Goal: Navigation & Orientation: Find specific page/section

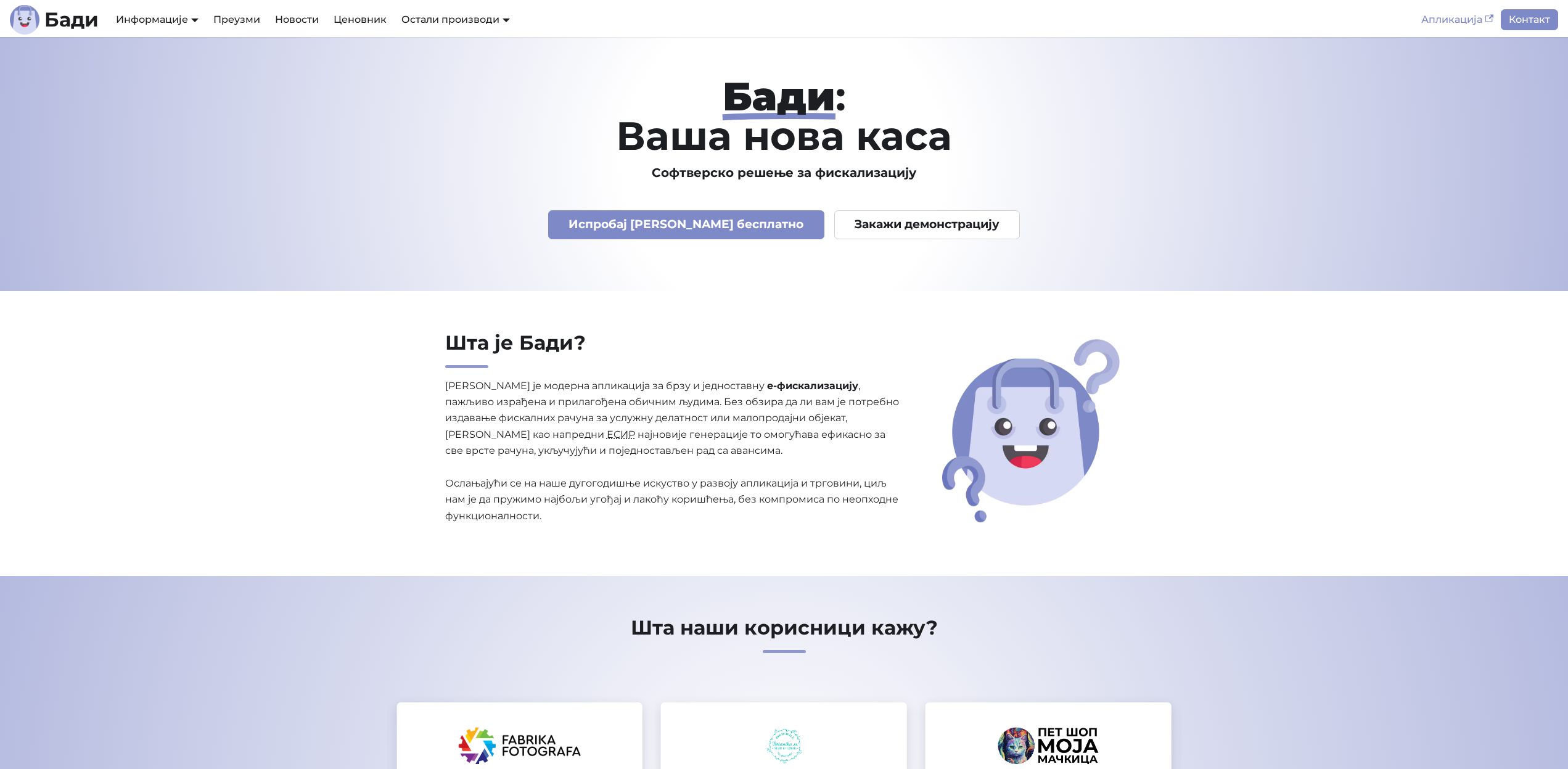
click at [1461, 21] on link "Апликација" at bounding box center [1456, 20] width 87 height 21
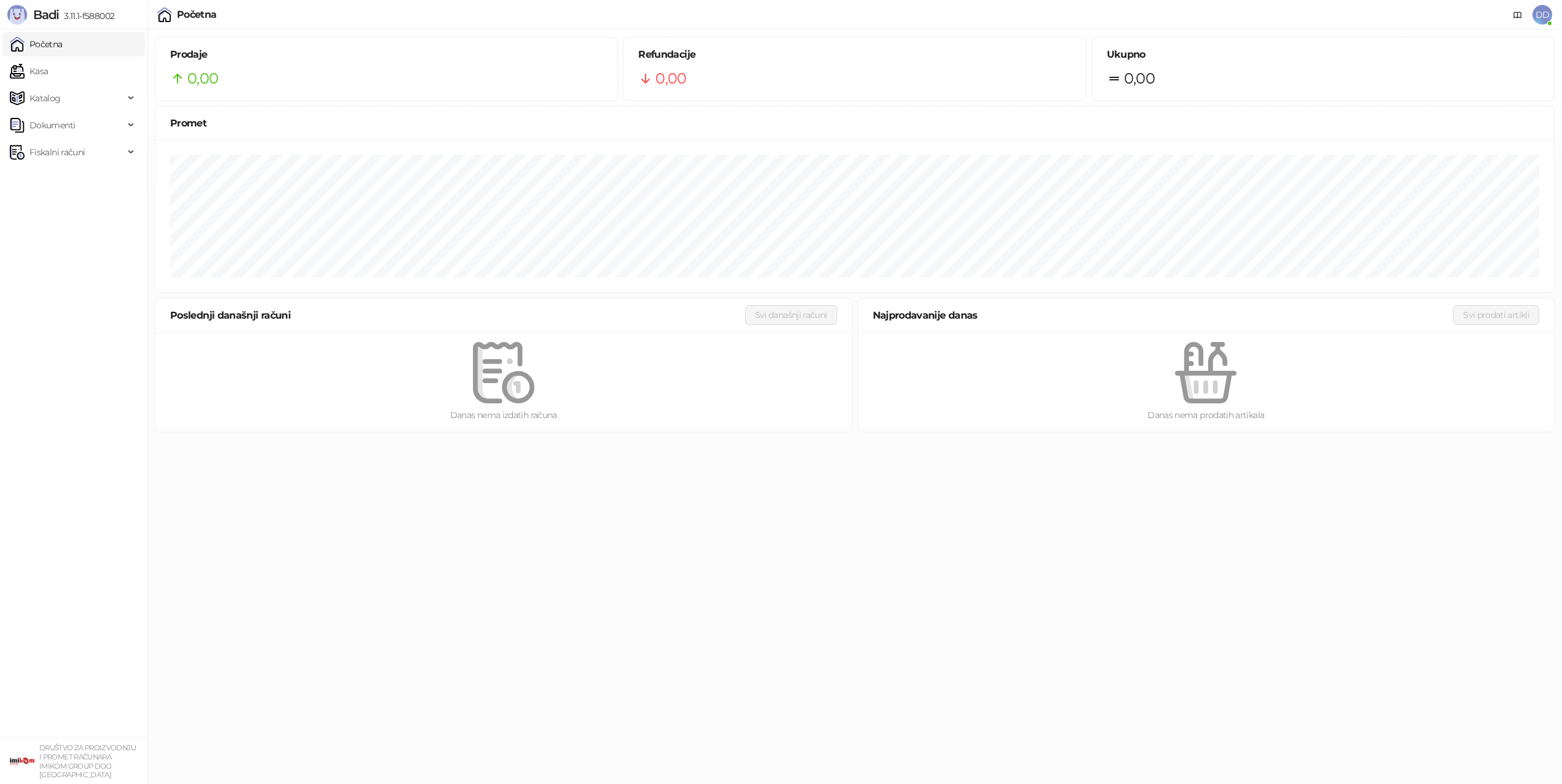
click at [62, 41] on link "Početna" at bounding box center [36, 44] width 53 height 25
click at [48, 69] on link "Kasa" at bounding box center [28, 71] width 38 height 25
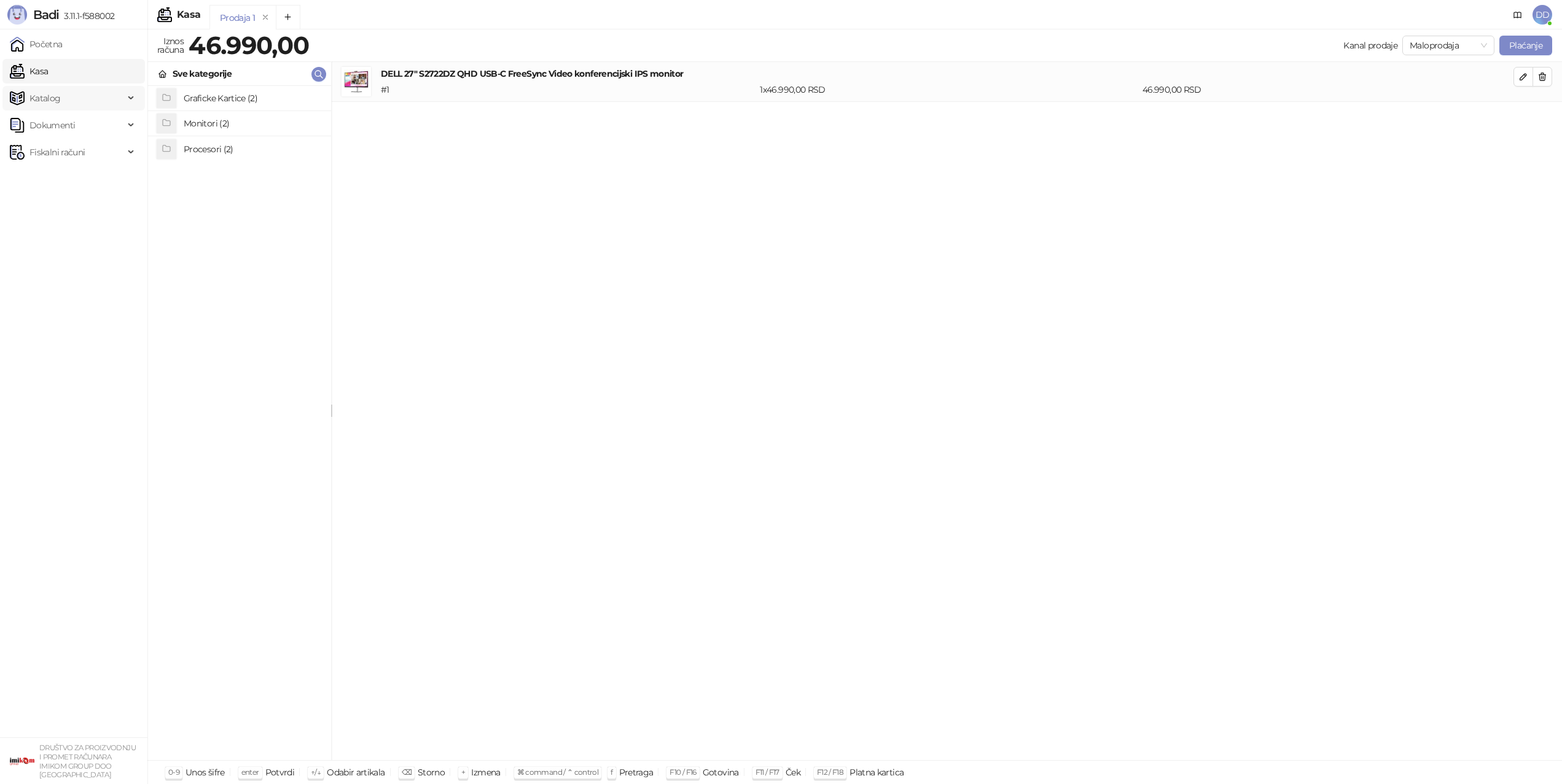
click at [57, 94] on span "Katalog" at bounding box center [44, 98] width 32 height 25
click at [56, 120] on link "Robne marke" at bounding box center [50, 125] width 73 height 25
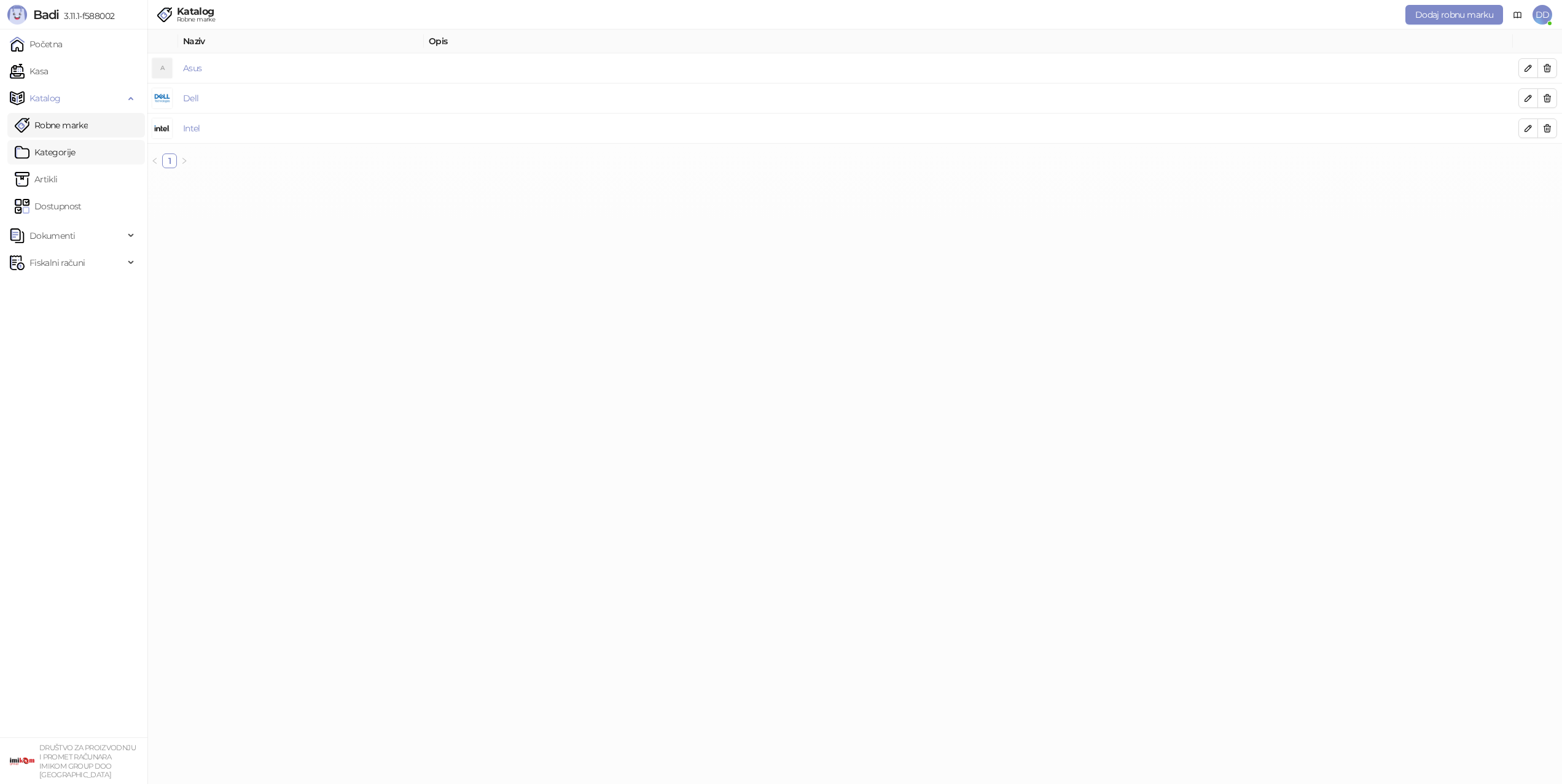
click at [44, 151] on link "Kategorije" at bounding box center [44, 152] width 61 height 25
click at [52, 174] on link "Artikli" at bounding box center [36, 179] width 43 height 25
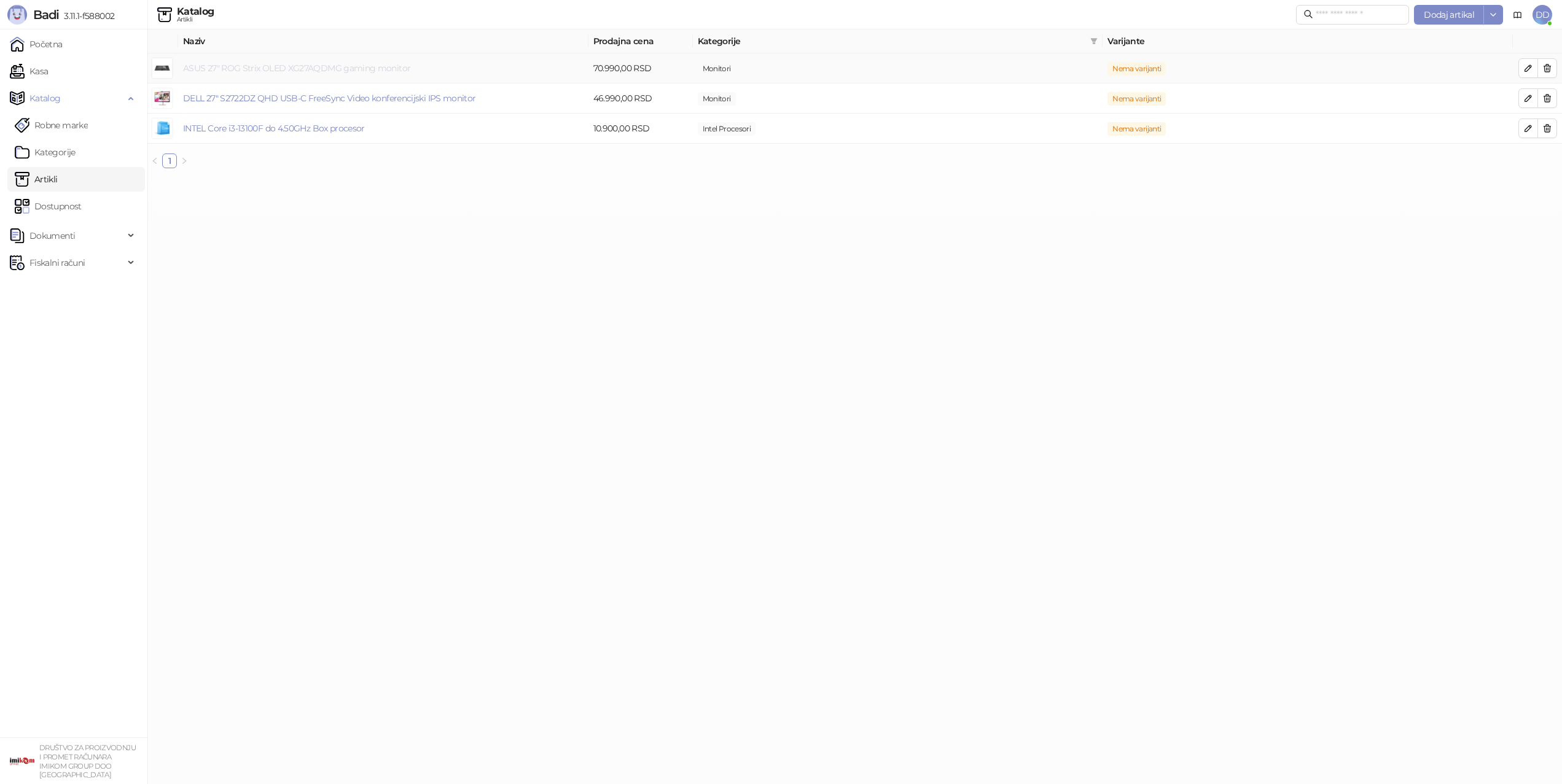
click at [321, 69] on link "ASUS 27" ROG Strix OLED XG27AQDMG gaming monitor" at bounding box center [297, 68] width 228 height 11
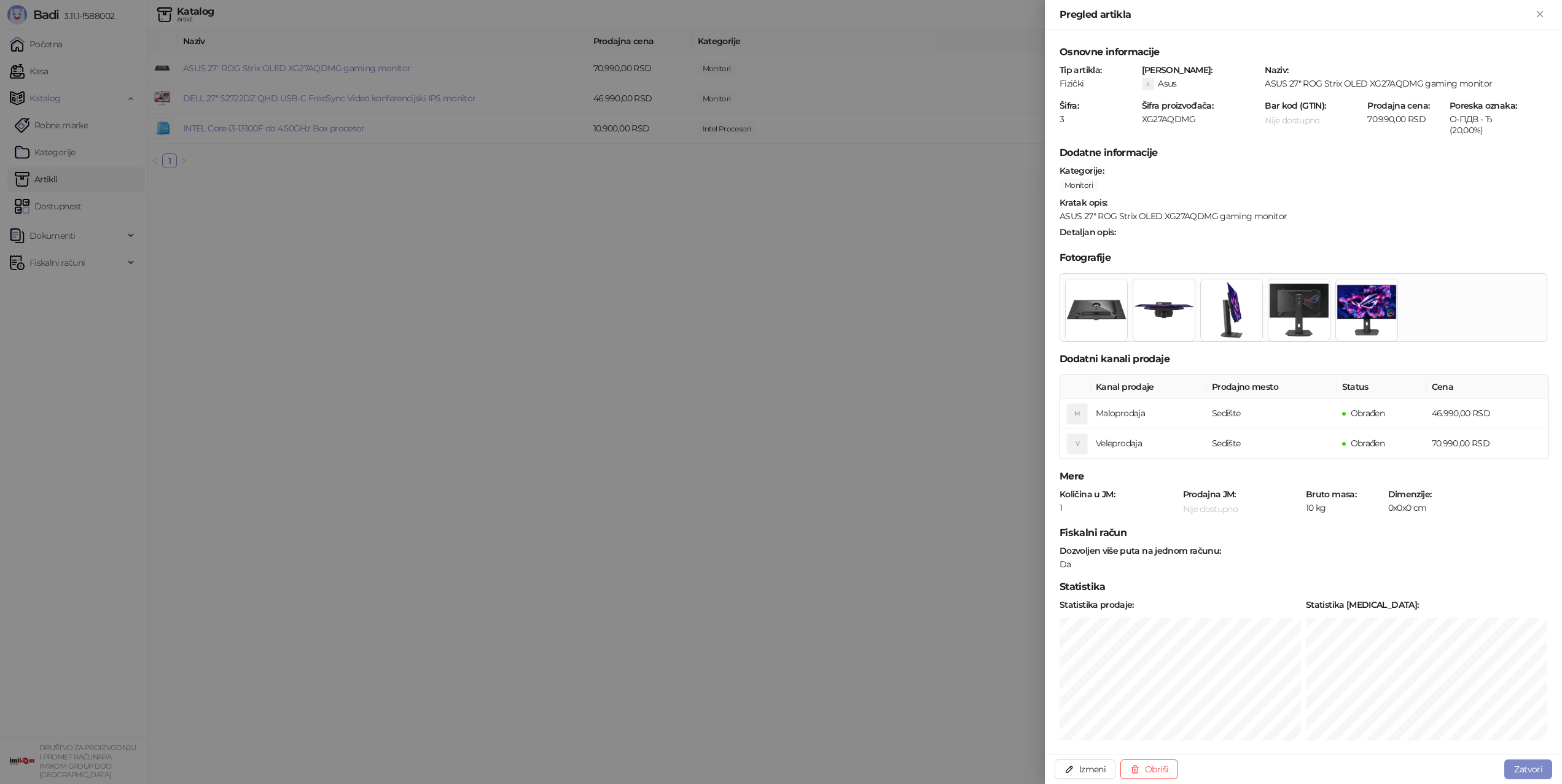
click at [751, 239] on div at bounding box center [781, 392] width 1562 height 784
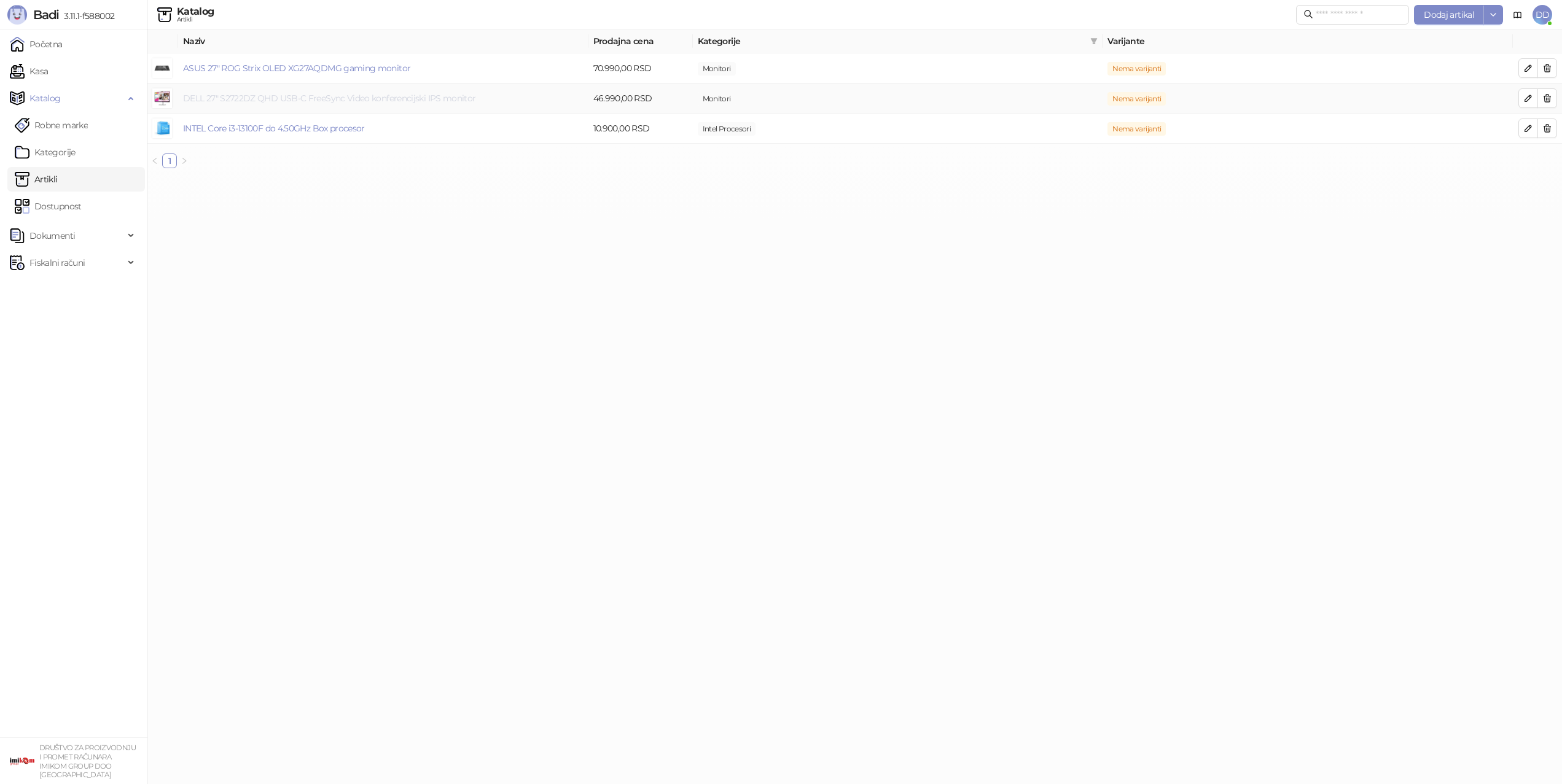
click at [345, 99] on link "DELL 27" S2722DZ QHD USB-C FreeSync Video konferencijski IPS monitor" at bounding box center [329, 97] width 293 height 11
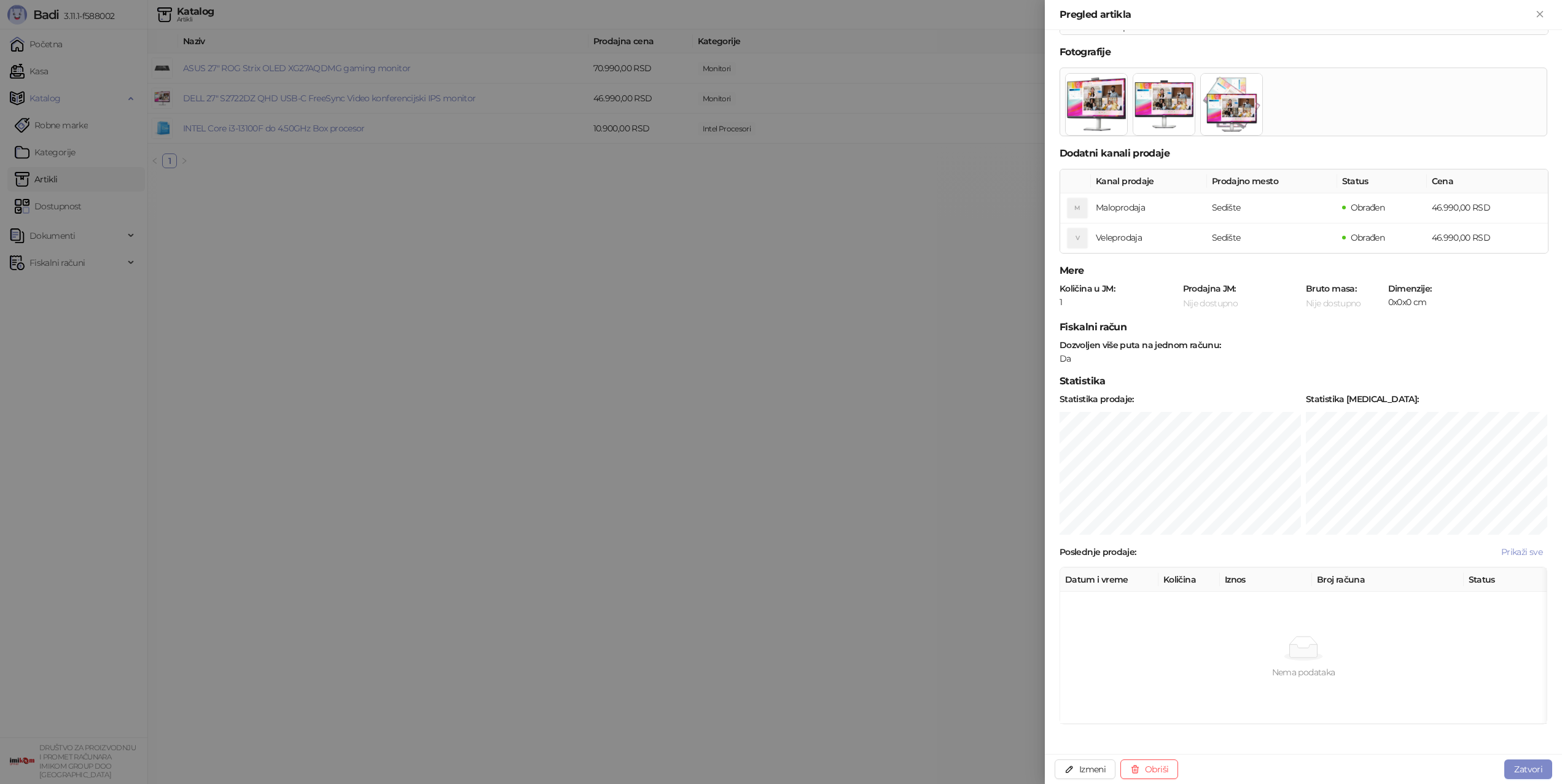
scroll to position [277, 0]
click at [835, 290] on div at bounding box center [781, 392] width 1562 height 784
